Goal: Task Accomplishment & Management: Manage account settings

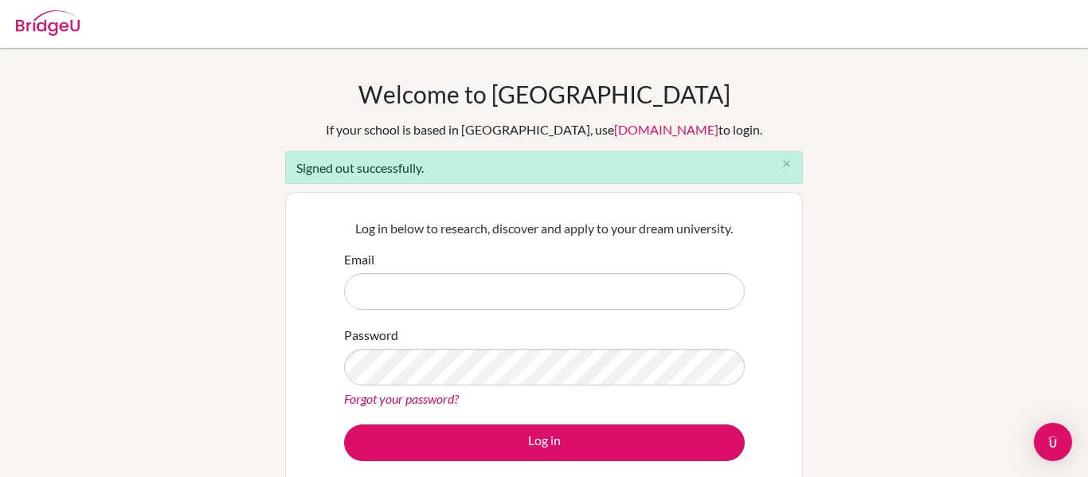
type input "[PERSON_NAME][EMAIL_ADDRESS][PERSON_NAME][DOMAIN_NAME]"
click at [41, 34] on img at bounding box center [48, 22] width 64 height 25
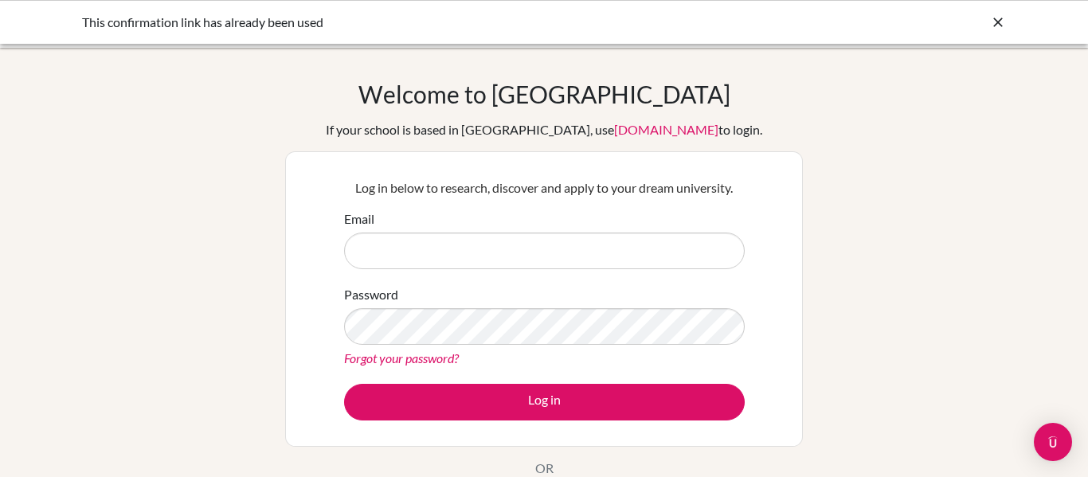
type input "[PERSON_NAME][EMAIL_ADDRESS][PERSON_NAME][DOMAIN_NAME]"
click at [993, 17] on icon at bounding box center [998, 22] width 16 height 16
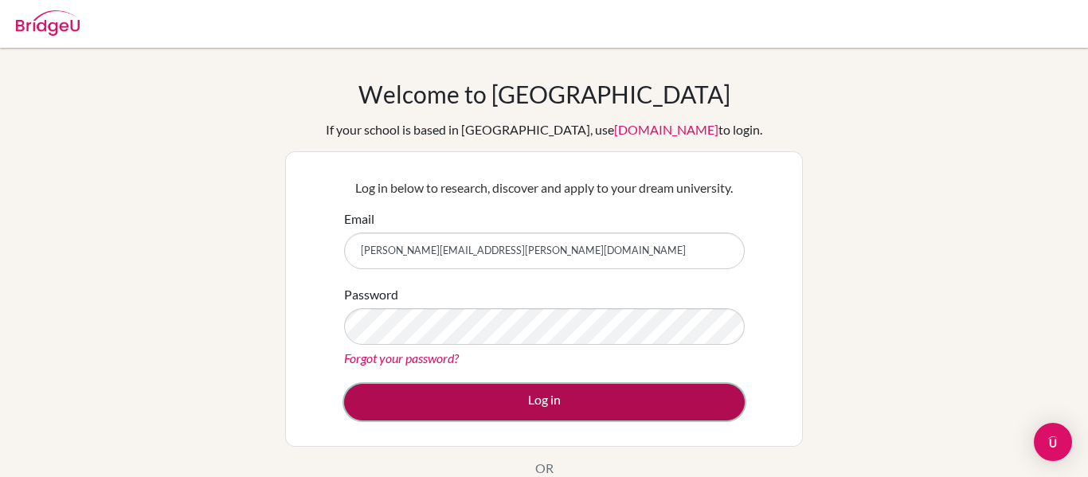
click at [542, 399] on button "Log in" at bounding box center [544, 402] width 401 height 37
